Goal: Check status: Check status

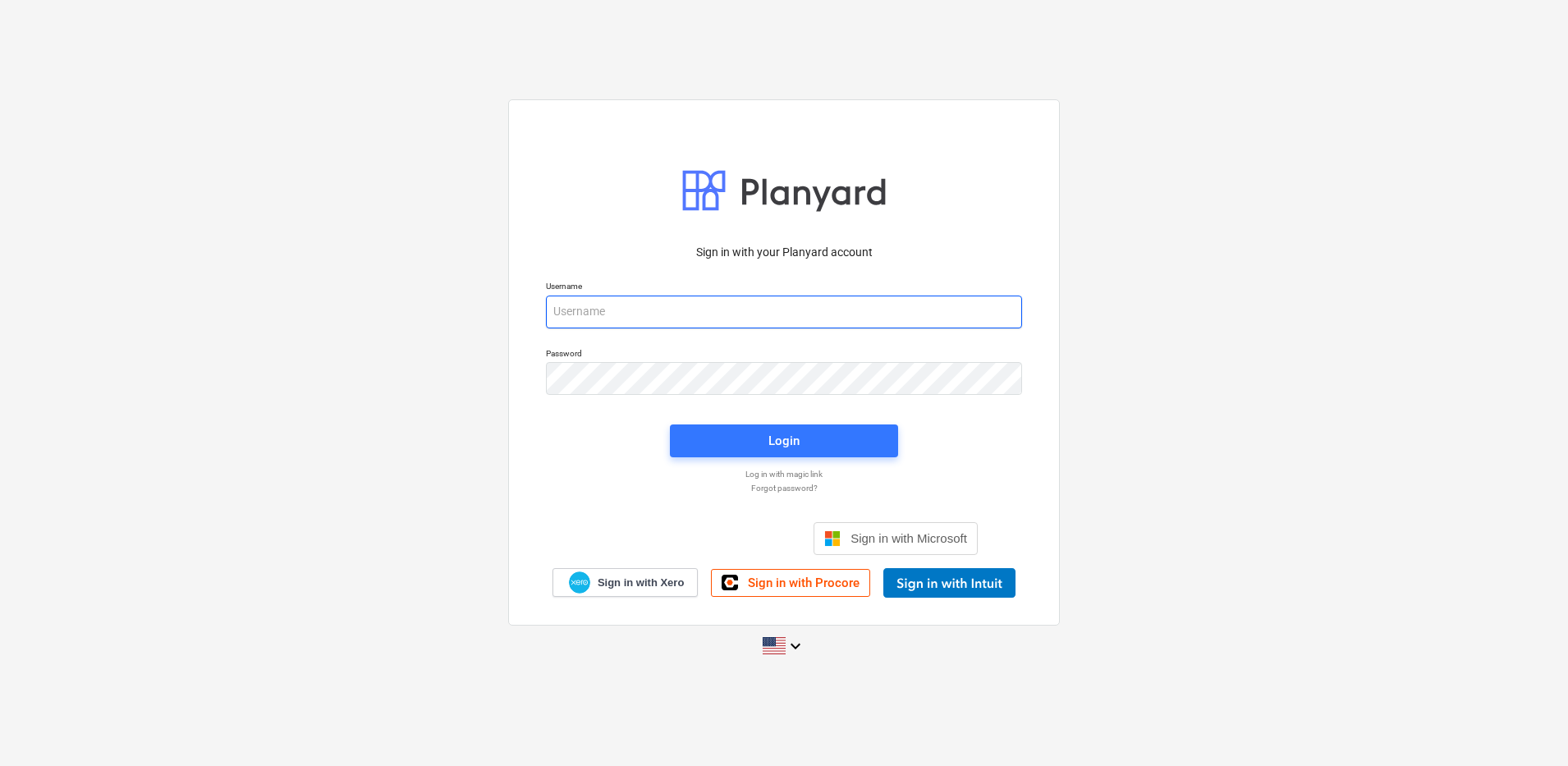
click at [602, 305] on input "email" at bounding box center [784, 312] width 476 height 33
type input "[EMAIL_ADDRESS][DOMAIN_NAME]"
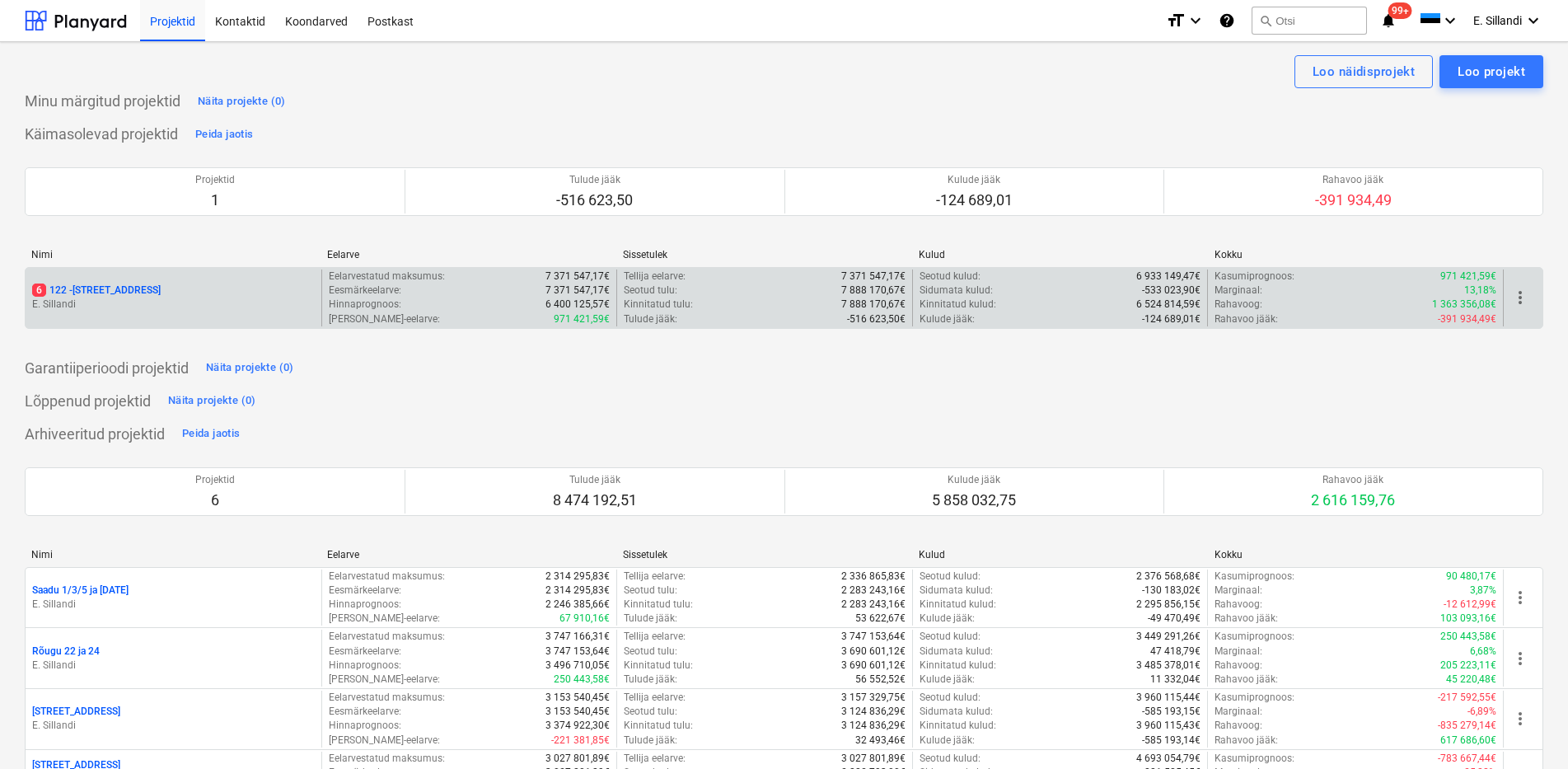
click at [78, 297] on p "E. Sillandi" at bounding box center [173, 304] width 282 height 14
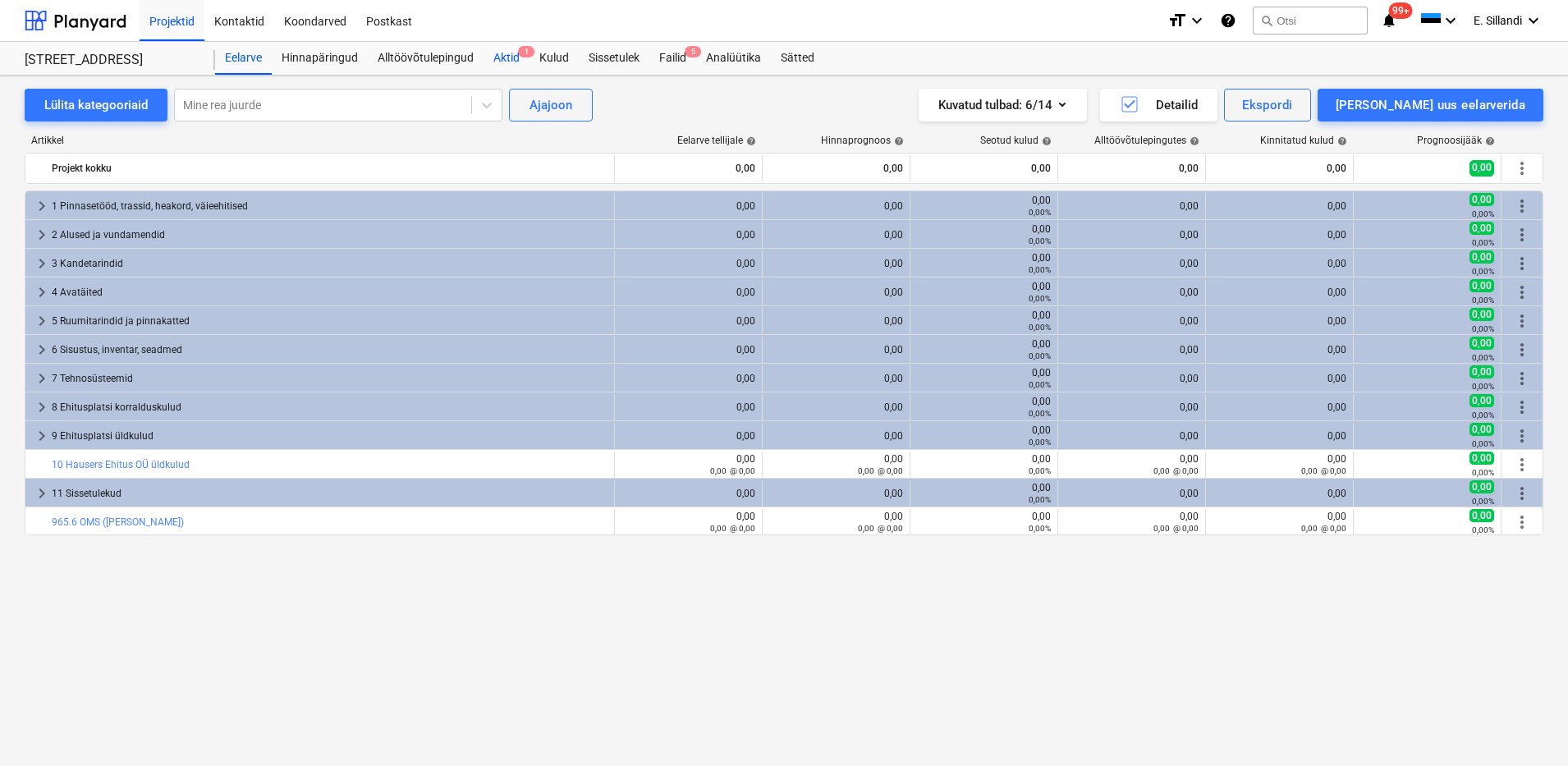
click at [491, 51] on div "Aktid 1" at bounding box center [506, 58] width 46 height 33
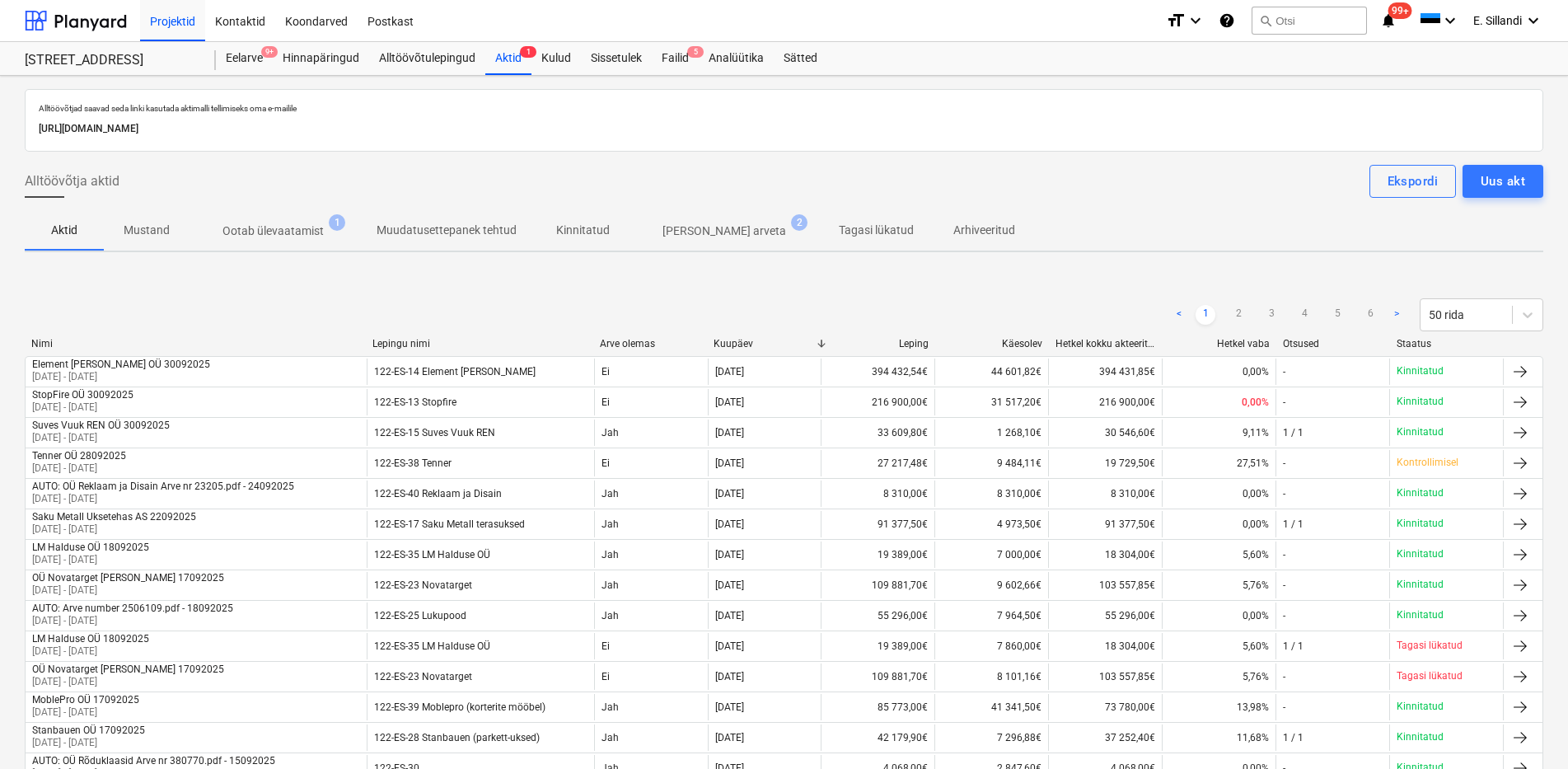
click at [286, 222] on p "Ootab ülevaatamist" at bounding box center [273, 231] width 102 height 17
